Goal: Find contact information: Find contact information

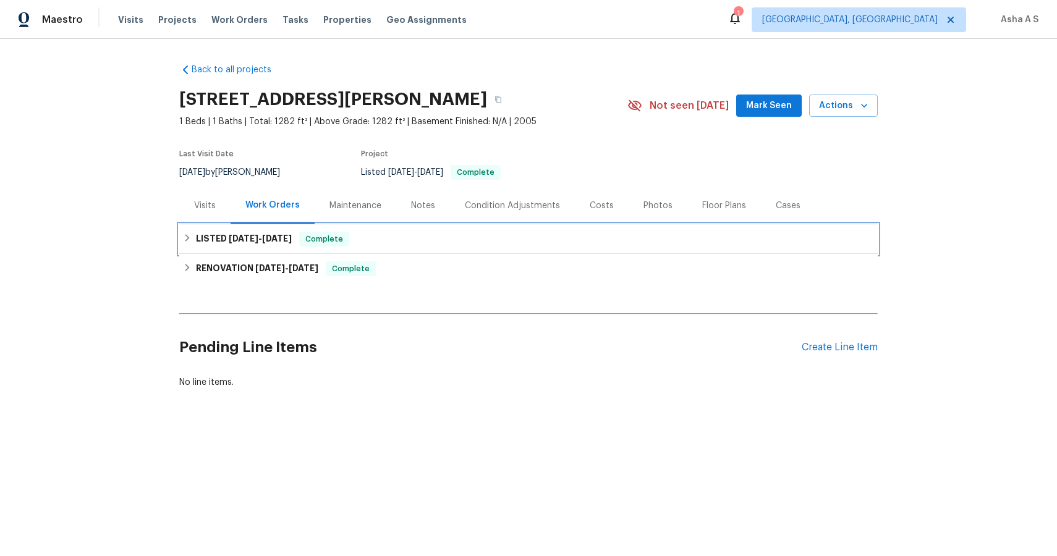
click at [210, 241] on h6 "LISTED [DATE] - [DATE]" at bounding box center [244, 239] width 96 height 15
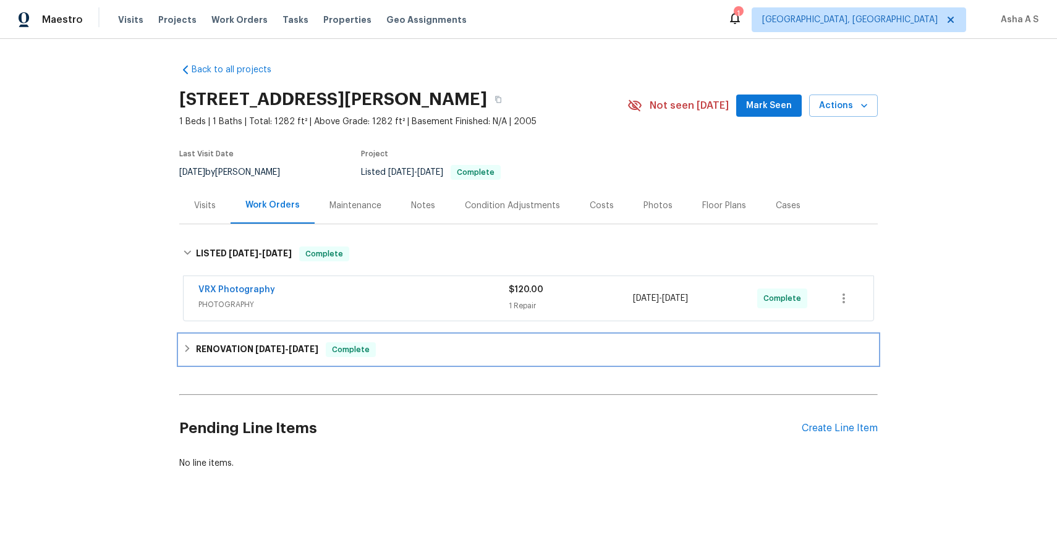
click at [223, 346] on h6 "RENOVATION [DATE] - [DATE]" at bounding box center [257, 350] width 122 height 15
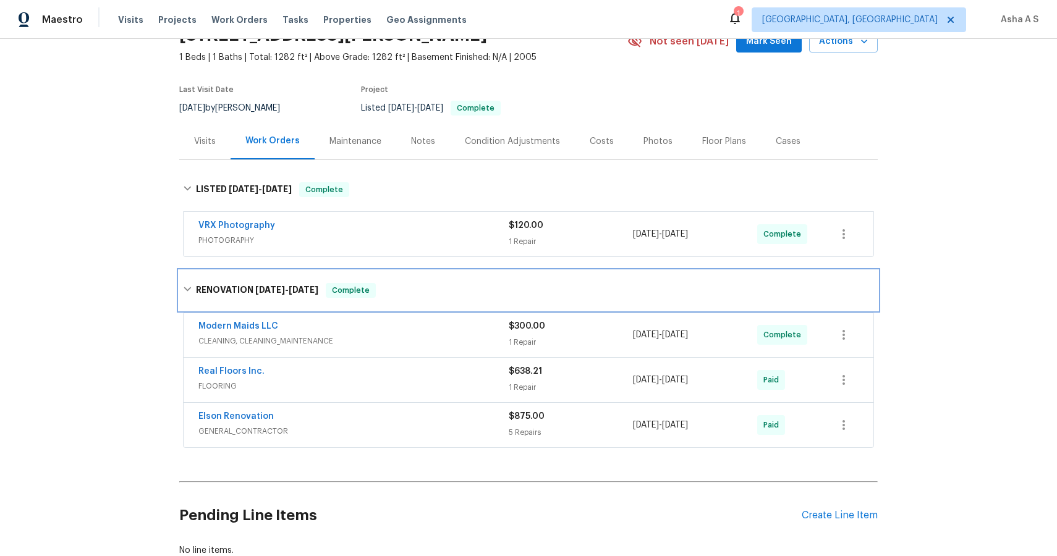
scroll to position [65, 0]
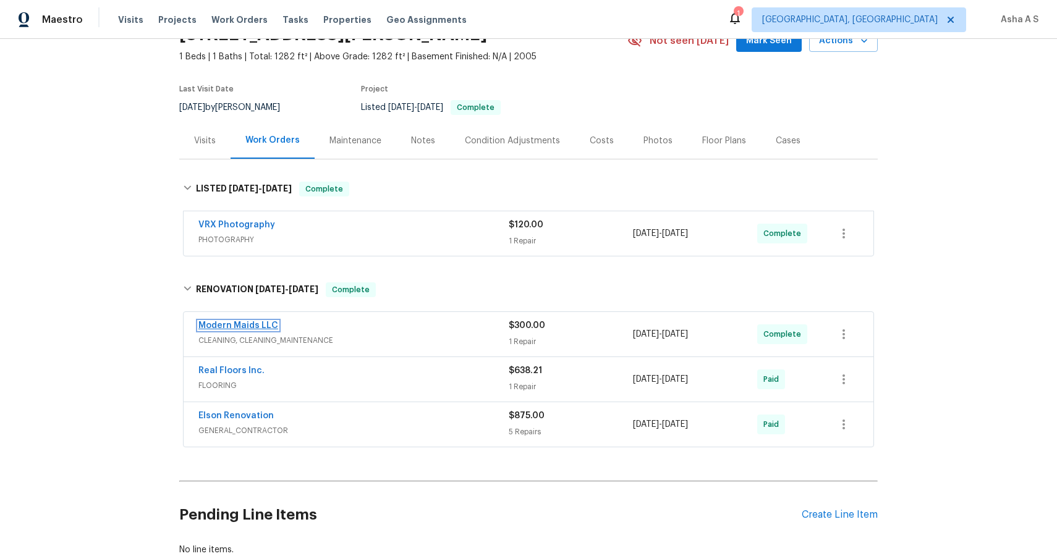
click at [250, 326] on link "Modern Maids LLC" at bounding box center [238, 326] width 80 height 9
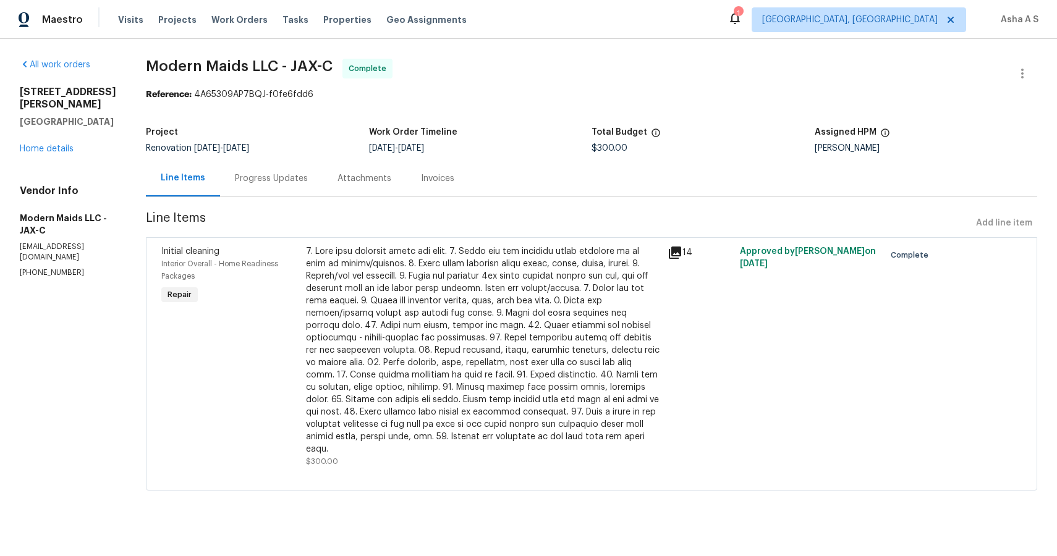
click at [49, 268] on p "[PHONE_NUMBER]" at bounding box center [68, 273] width 96 height 11
copy p "[PHONE_NUMBER]"
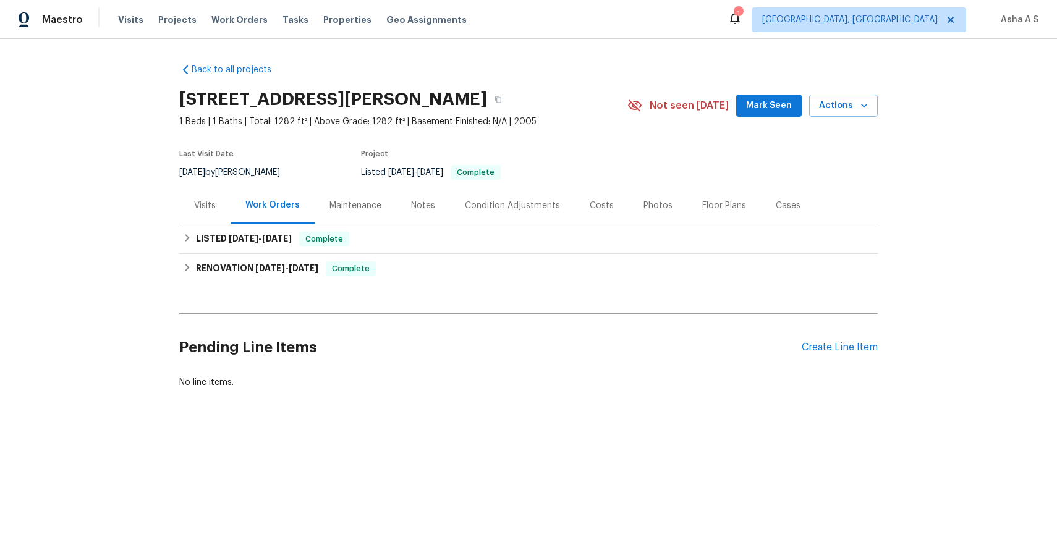
click at [215, 180] on div "Last Visit Date 8/18/2025 by David Dickinson Project Listed 8/9/2025 - 8/11/202…" at bounding box center [388, 165] width 419 height 45
click at [192, 263] on div "RENOVATION [DATE] - [DATE] Complete" at bounding box center [528, 269] width 691 height 15
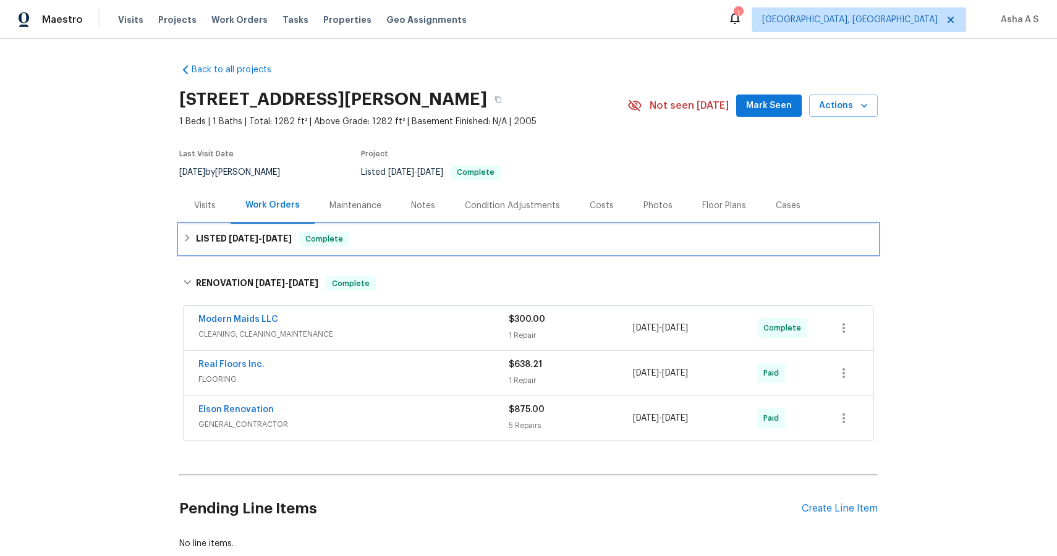
click at [210, 235] on h6 "LISTED [DATE] - [DATE]" at bounding box center [244, 239] width 96 height 15
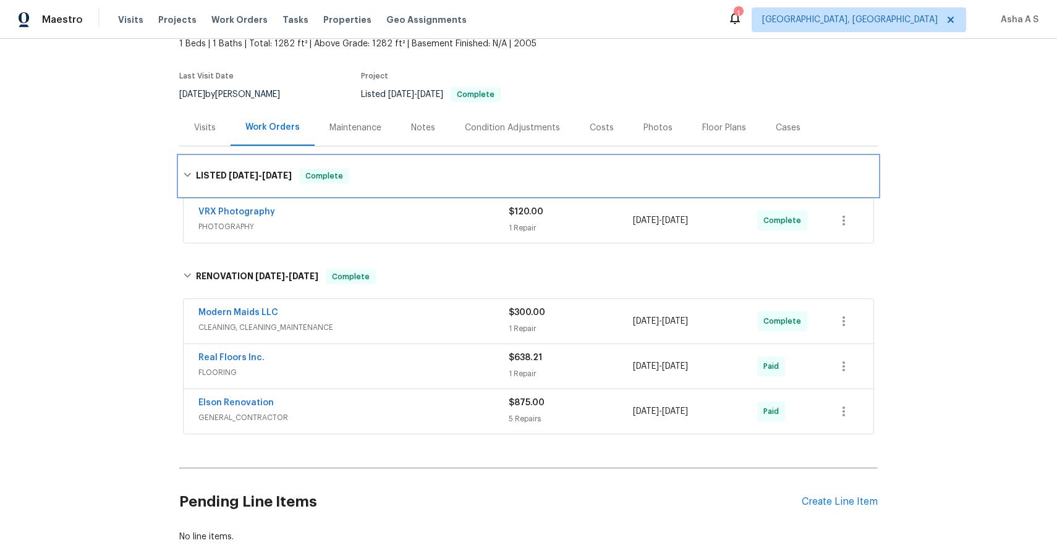
scroll to position [93, 0]
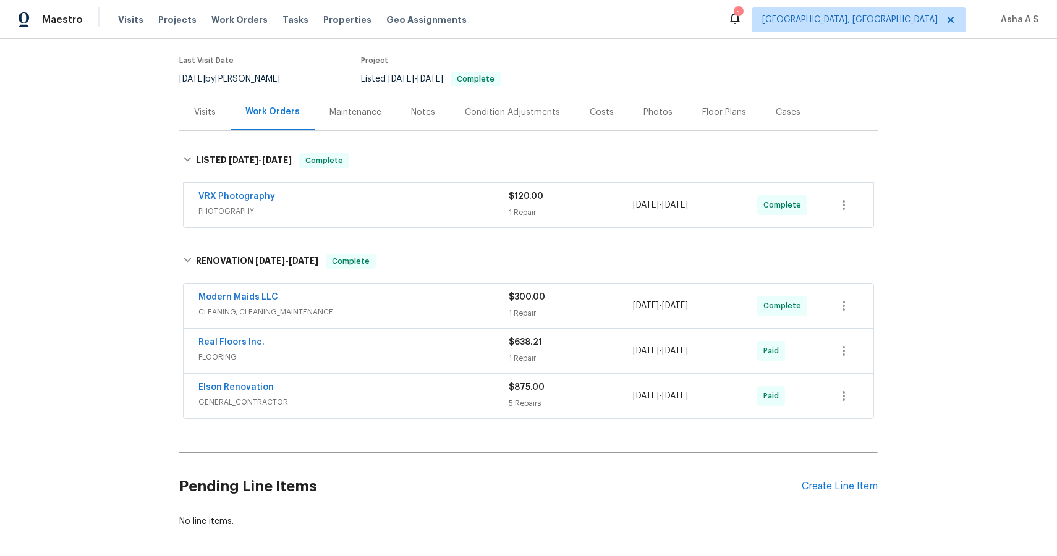
click at [278, 313] on span "CLEANING, CLEANING_MAINTENANCE" at bounding box center [353, 312] width 310 height 12
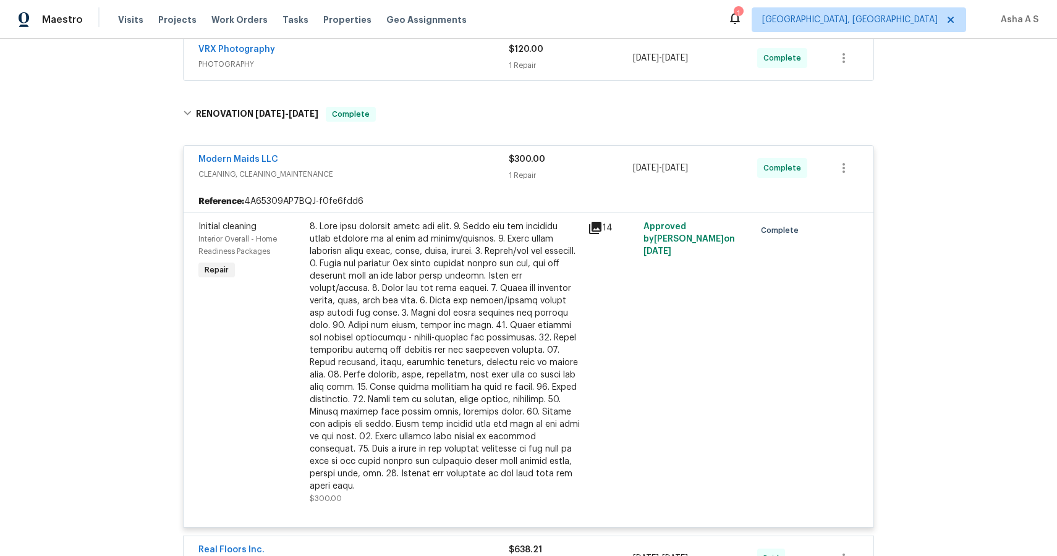
scroll to position [271, 0]
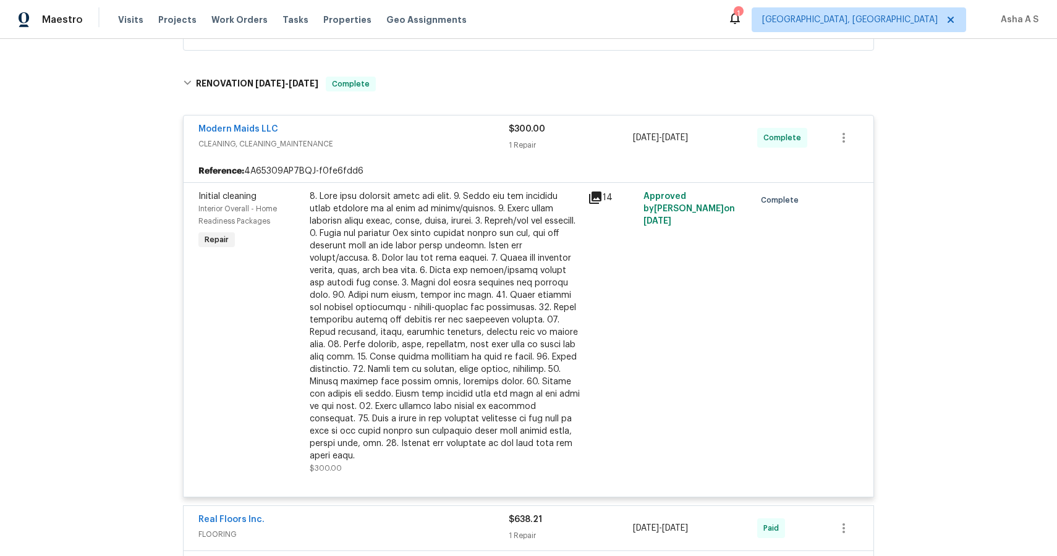
click at [268, 514] on div "Real Floors Inc." at bounding box center [353, 521] width 310 height 15
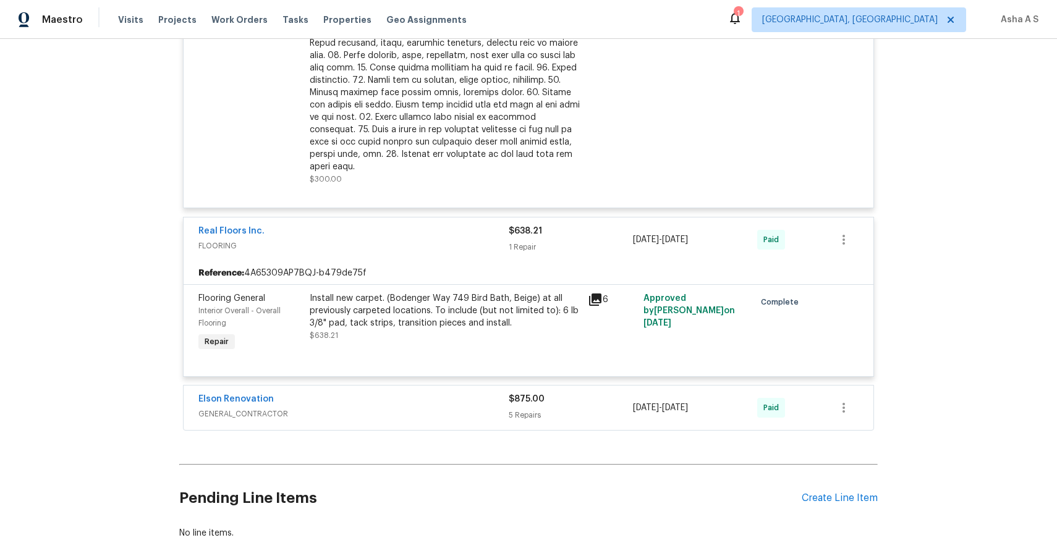
scroll to position [567, 0]
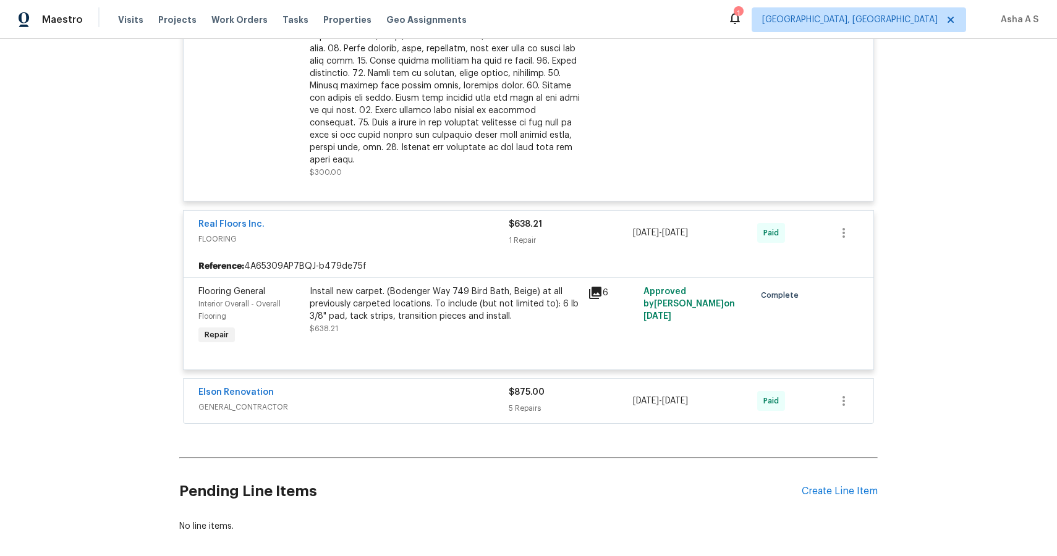
click at [272, 401] on span "GENERAL_CONTRACTOR" at bounding box center [353, 407] width 310 height 12
